Goal: Answer question/provide support: Answer question/provide support

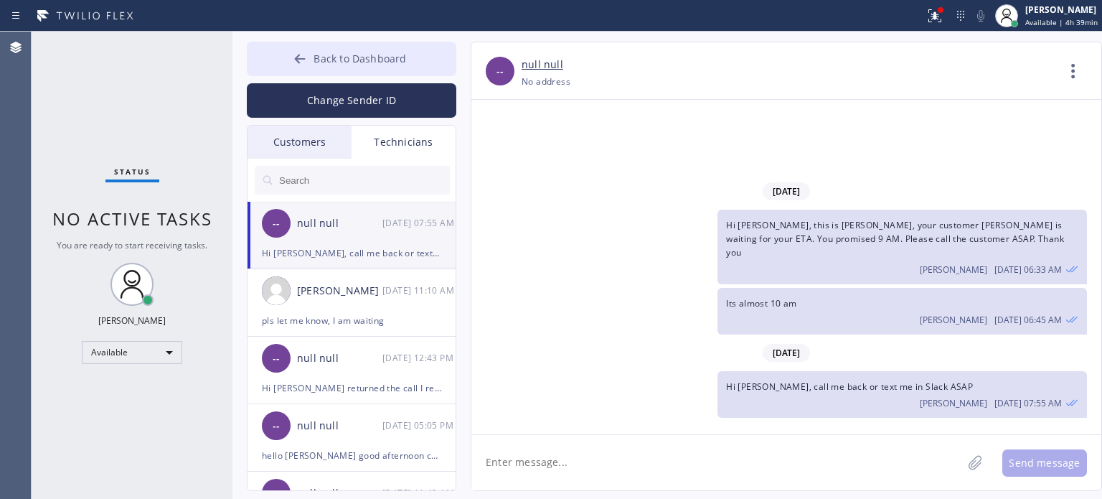
click at [293, 59] on icon at bounding box center [300, 59] width 14 height 14
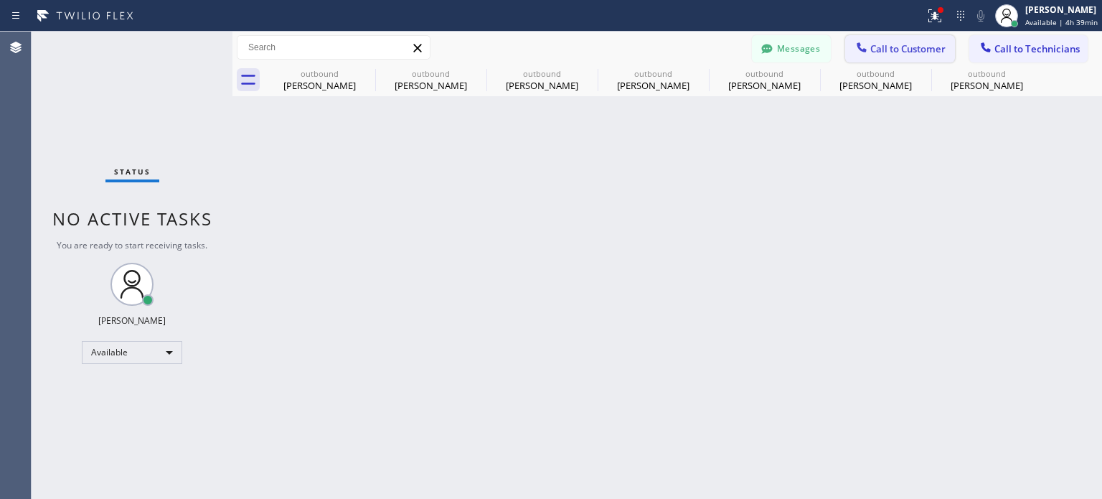
click at [896, 41] on button "Call to Customer" at bounding box center [900, 48] width 110 height 27
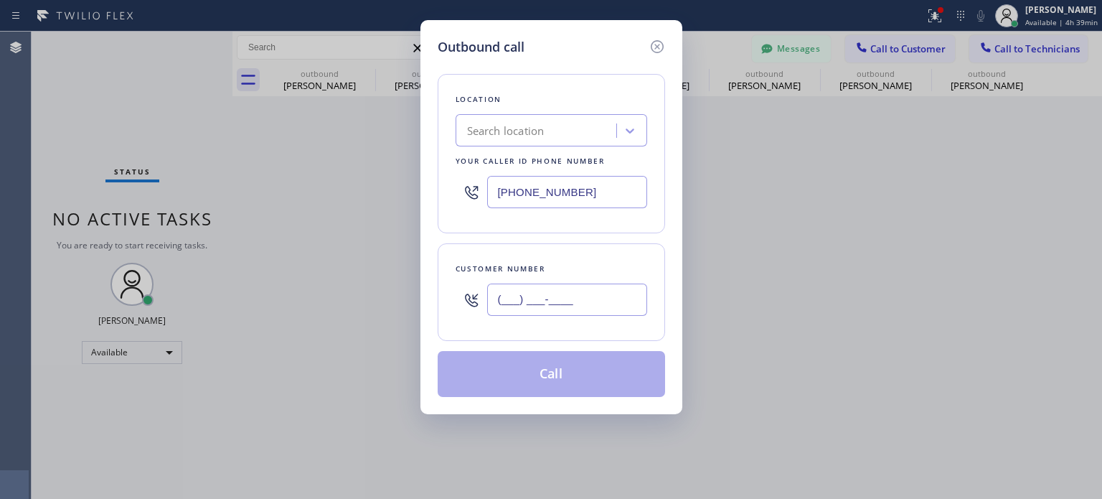
drag, startPoint x: 580, startPoint y: 304, endPoint x: 701, endPoint y: 197, distance: 161.2
click at [582, 301] on input "(___) ___-____" at bounding box center [567, 299] width 160 height 32
paste input "954) 770-3900"
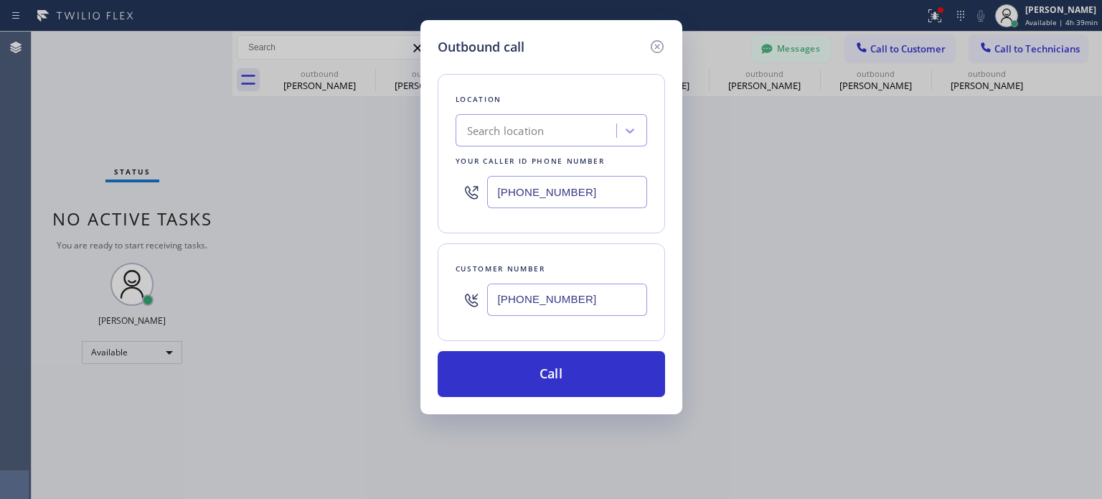
type input "[PHONE_NUMBER]"
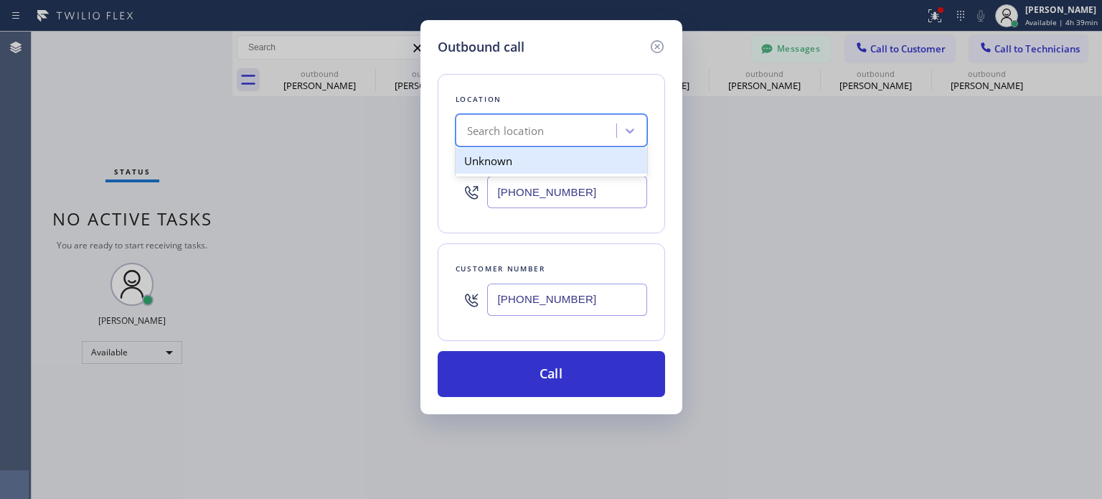
click at [505, 136] on div "Search location" at bounding box center [505, 131] width 77 height 17
paste input "Appliance Repair Service Masters"
type input "Appliance Repair Service Masters"
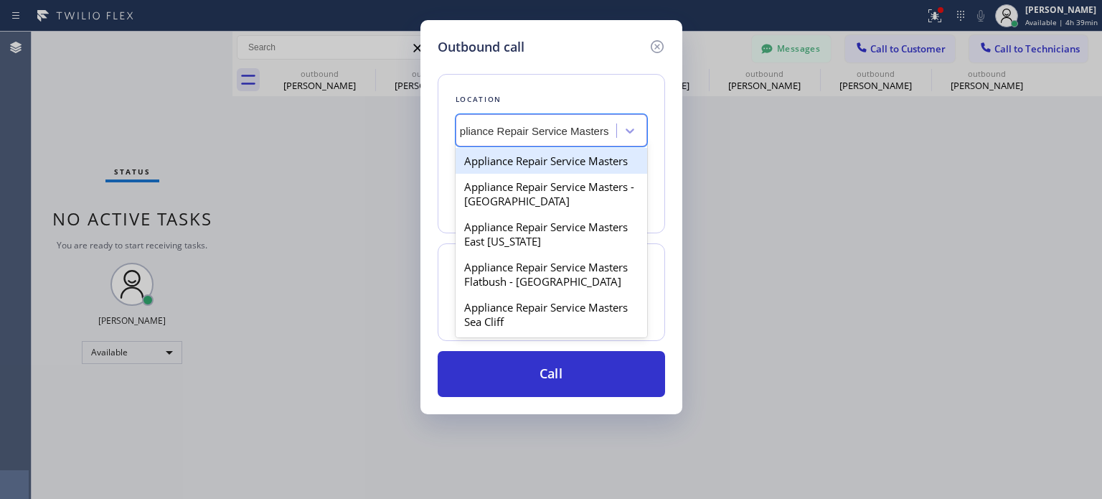
click at [527, 163] on div "Appliance Repair Service Masters" at bounding box center [552, 161] width 192 height 26
type input "[PHONE_NUMBER]"
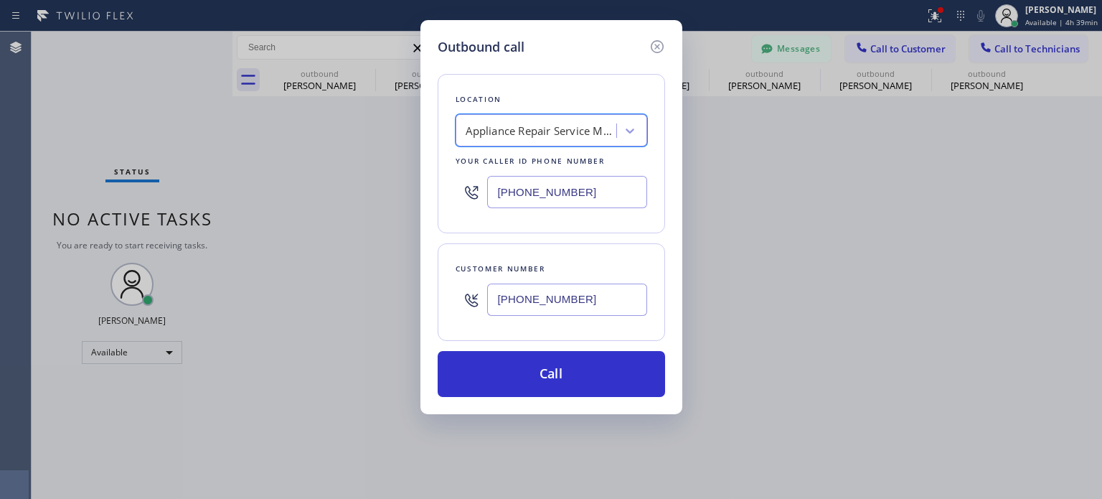
scroll to position [0, 1]
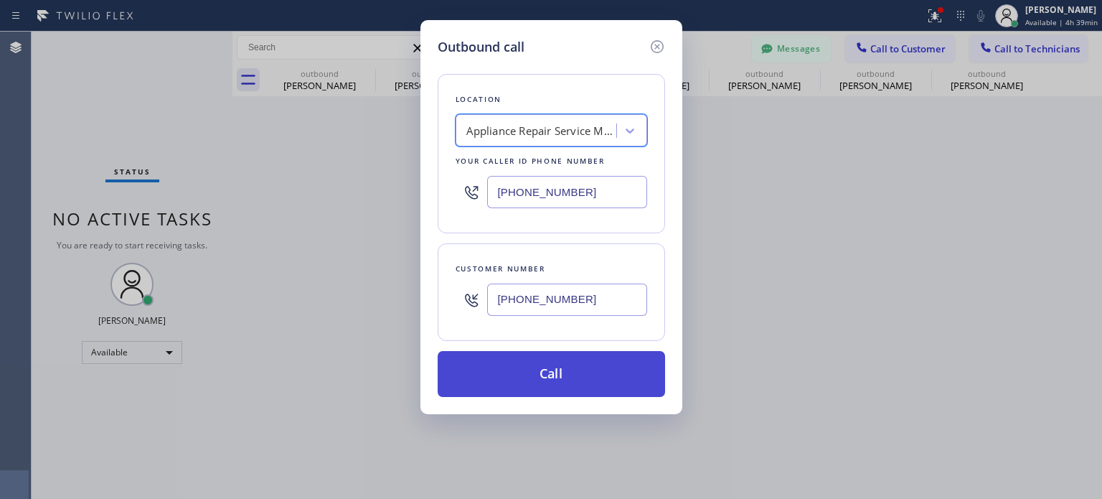
click at [552, 362] on button "Call" at bounding box center [551, 374] width 227 height 46
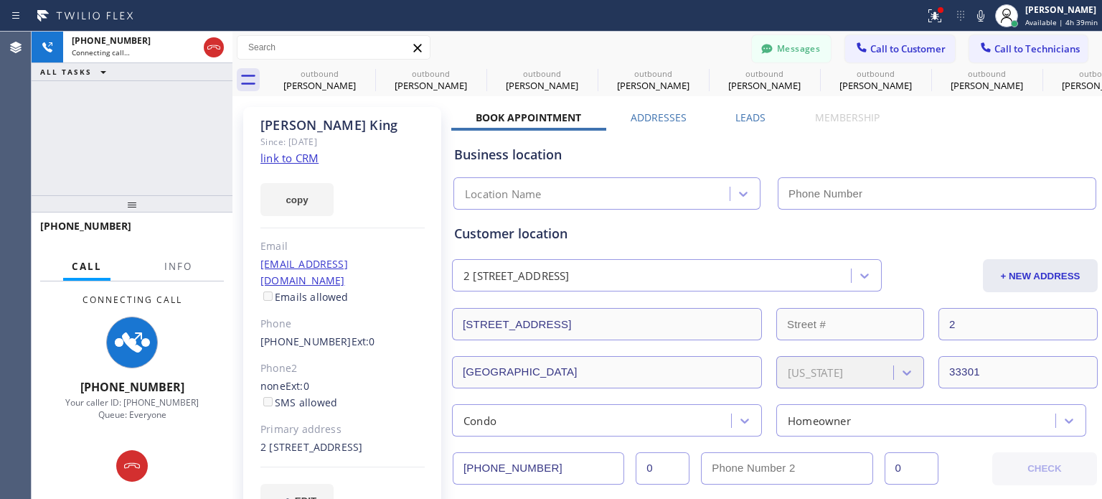
type input "[PHONE_NUMBER]"
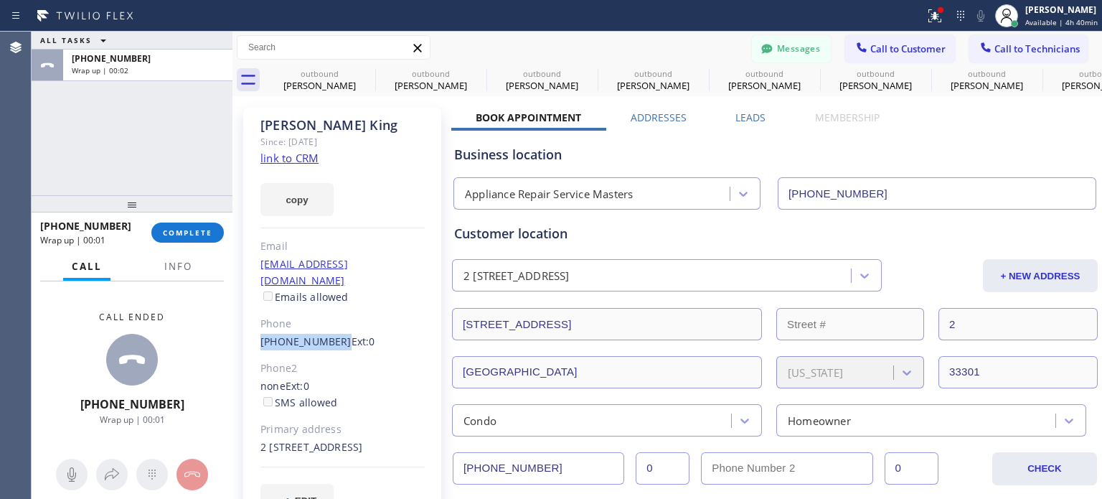
drag, startPoint x: 253, startPoint y: 326, endPoint x: 333, endPoint y: 324, distance: 80.4
click at [333, 324] on div "[PERSON_NAME] Since: [DATE] link to CRM copy Email [EMAIL_ADDRESS][DOMAIN_NAME]…" at bounding box center [342, 320] width 198 height 427
copy link "[PHONE_NUMBER]"
click at [141, 228] on div "[PHONE_NUMBER]" at bounding box center [90, 226] width 101 height 14
click at [175, 235] on span "COMPLETE" at bounding box center [188, 232] width 50 height 10
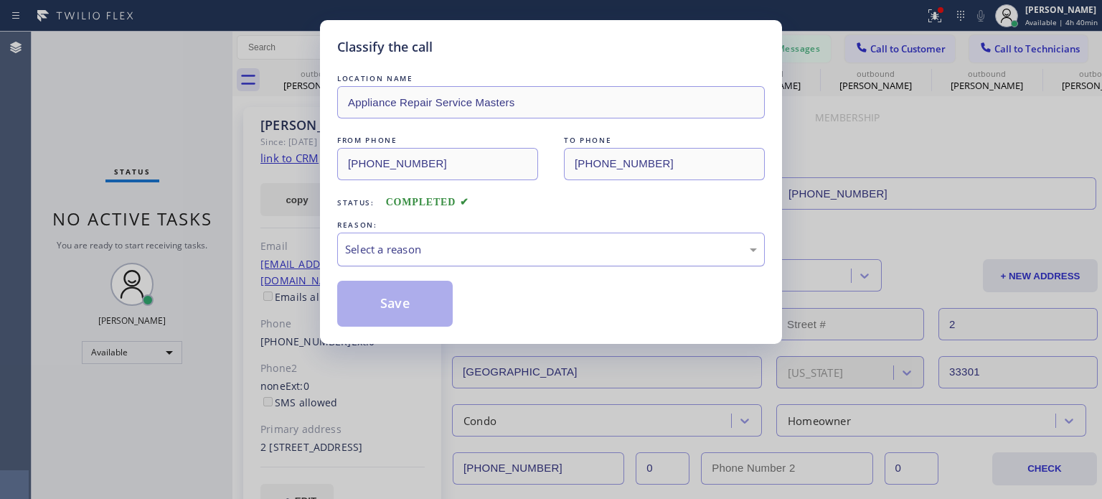
click at [382, 241] on div "Select a reason" at bounding box center [551, 249] width 412 height 17
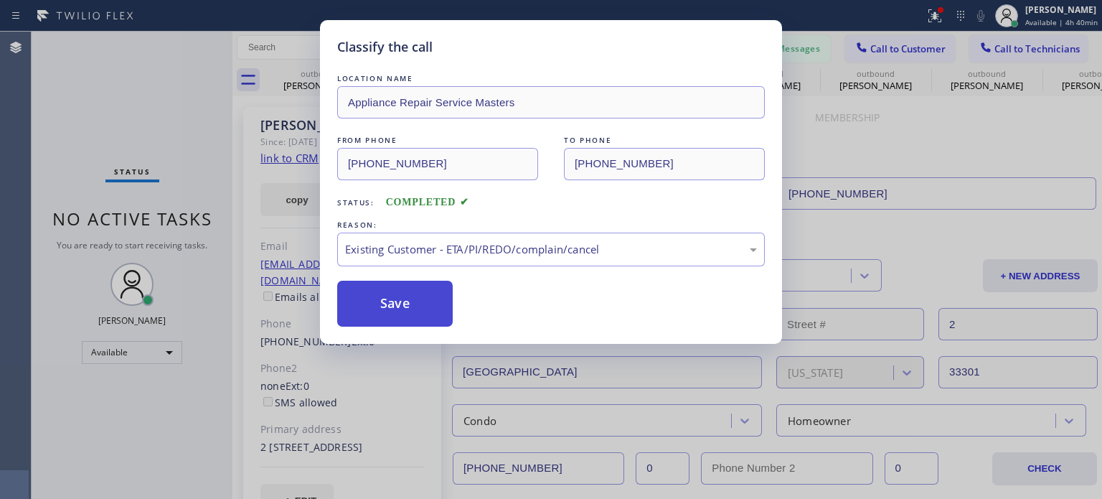
click at [441, 301] on button "Save" at bounding box center [395, 304] width 116 height 46
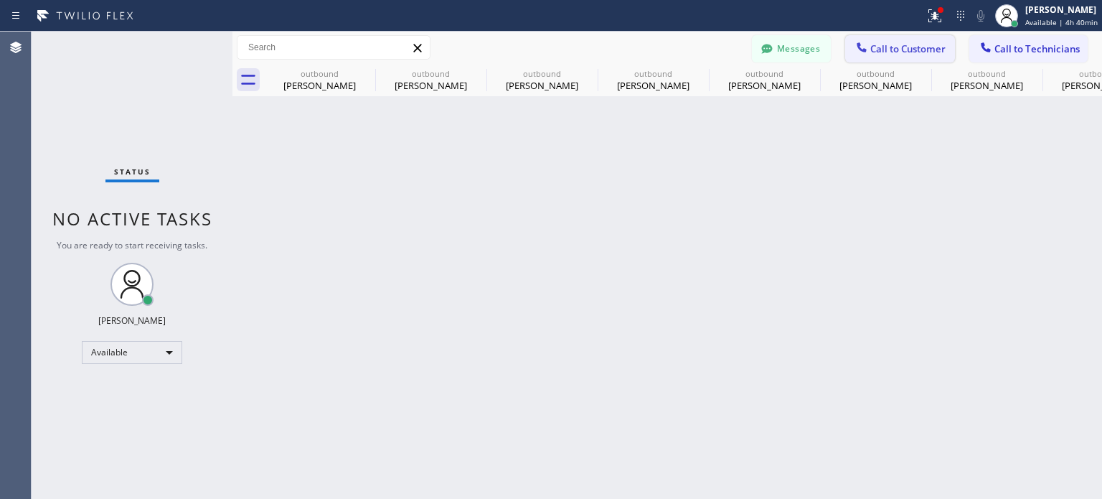
click at [870, 49] on div at bounding box center [861, 48] width 17 height 17
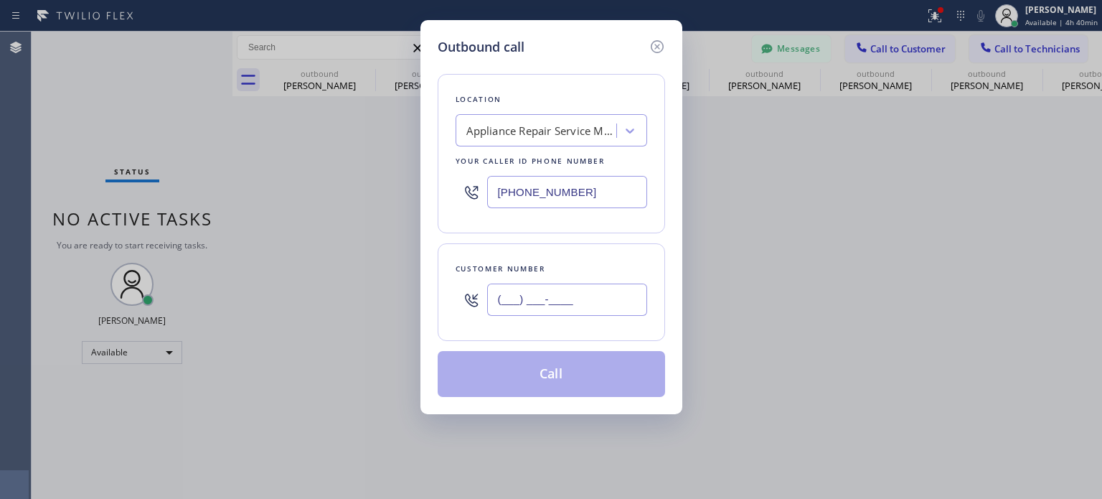
click at [603, 306] on input "(___) ___-____" at bounding box center [567, 299] width 160 height 32
paste input "954) 770-3900"
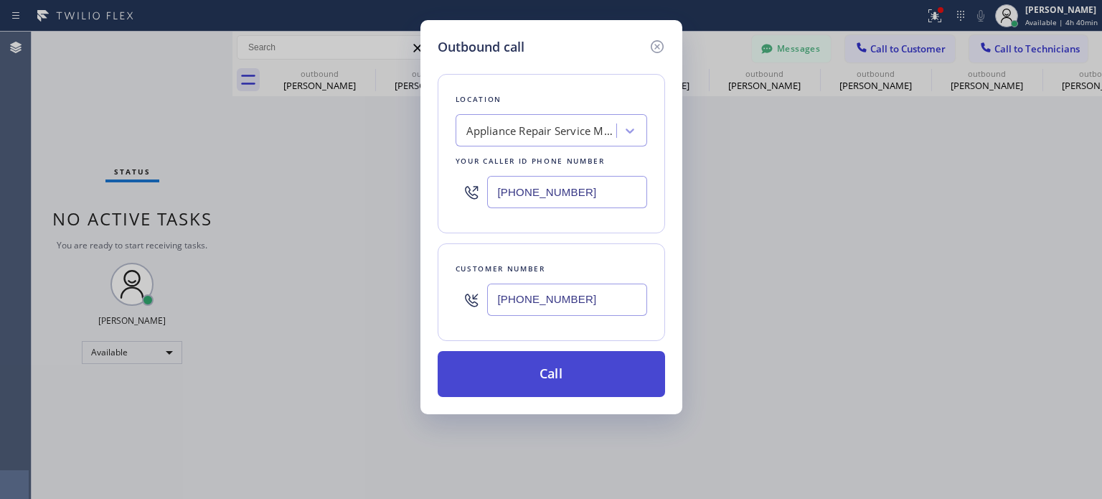
type input "[PHONE_NUMBER]"
click at [525, 375] on button "Call" at bounding box center [551, 374] width 227 height 46
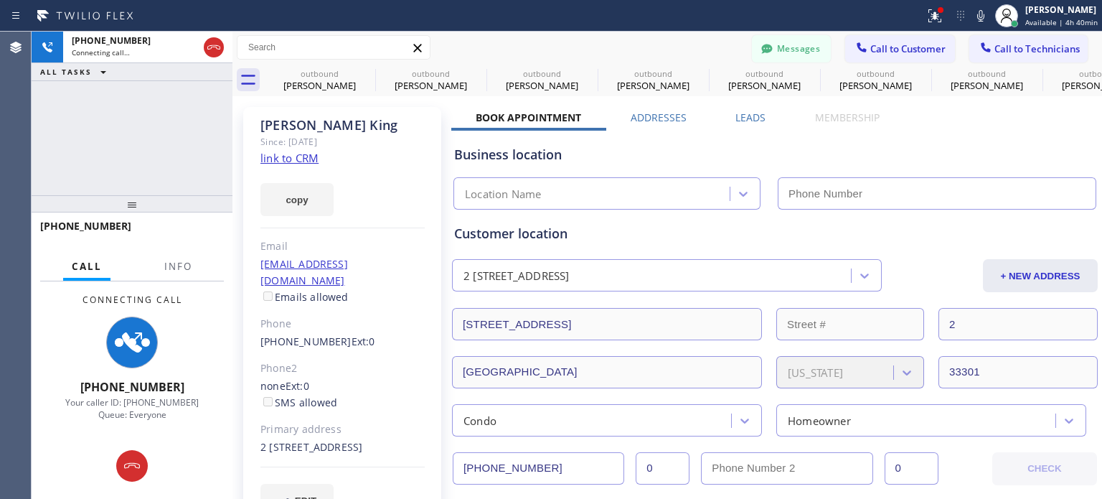
type input "[PHONE_NUMBER]"
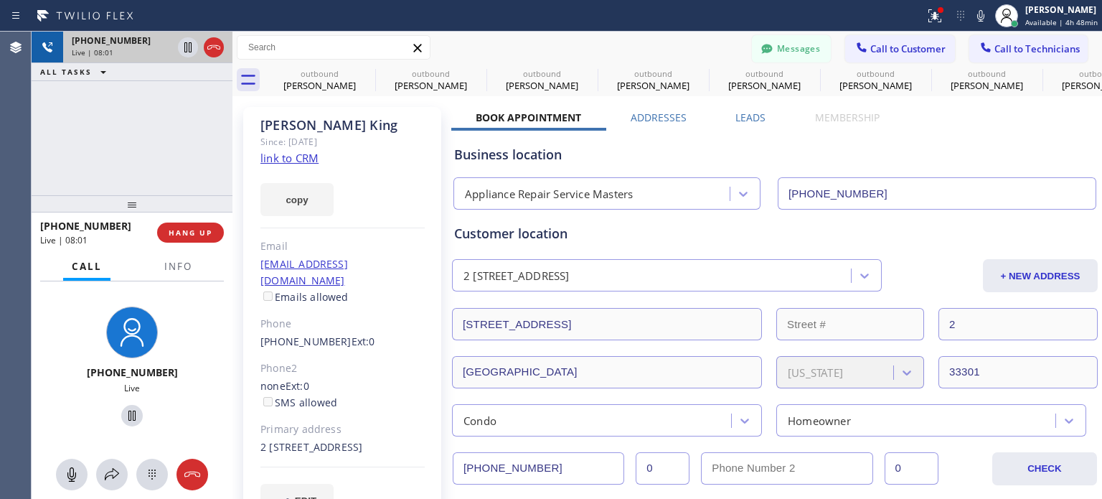
click at [224, 49] on div at bounding box center [201, 48] width 52 height 32
click at [218, 45] on icon at bounding box center [213, 47] width 13 height 4
